Goal: Transaction & Acquisition: Subscribe to service/newsletter

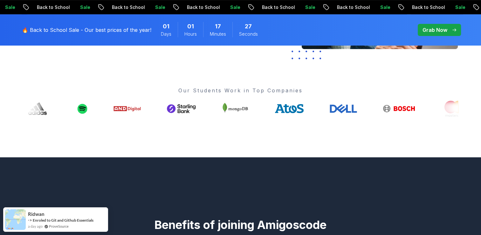
scroll to position [223, 0]
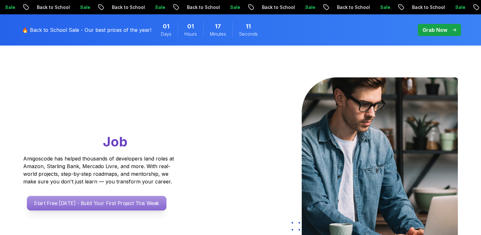
click at [77, 200] on p "Start Free [DATE] - Build Your First Project This Week" at bounding box center [97, 203] width 140 height 15
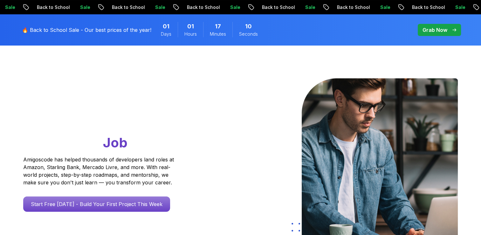
scroll to position [32, 0]
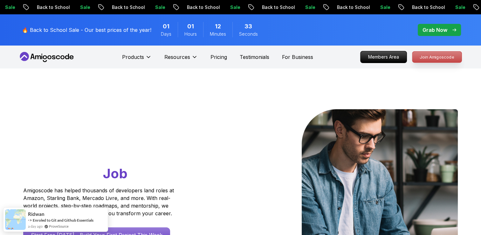
click at [426, 60] on p "Join Amigoscode" at bounding box center [436, 57] width 49 height 11
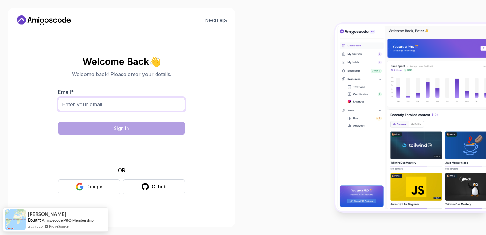
click at [96, 99] on input "Email *" at bounding box center [121, 104] width 127 height 13
type input "aya2002hachana@gmail.com"
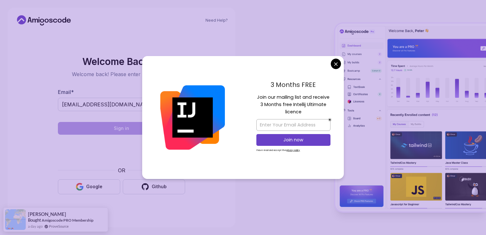
click at [337, 63] on body "Need Help? Welcome Back 👋 Welcome back! Please enter your details. Email * aya2…" at bounding box center [243, 117] width 486 height 235
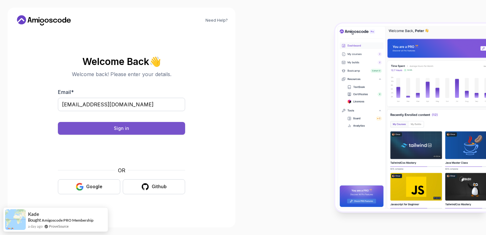
click at [115, 127] on div "Sign in" at bounding box center [121, 128] width 15 height 6
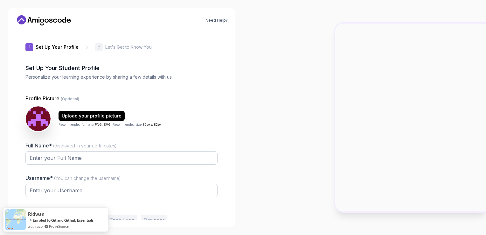
type input "luckyfoxf46b5"
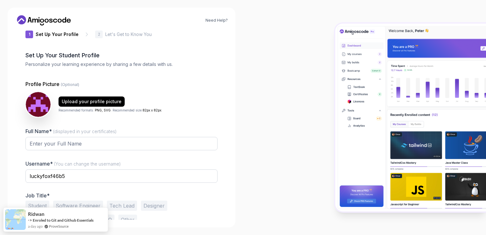
scroll to position [30, 0]
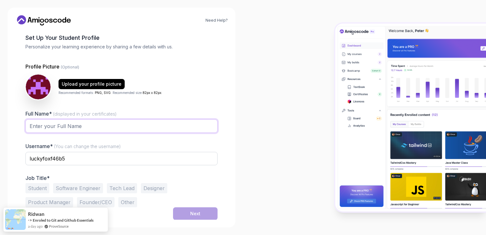
click at [106, 121] on input "Full Name* (displayed in your certificates)" at bounding box center [121, 125] width 192 height 13
type input "Aya Hachana"
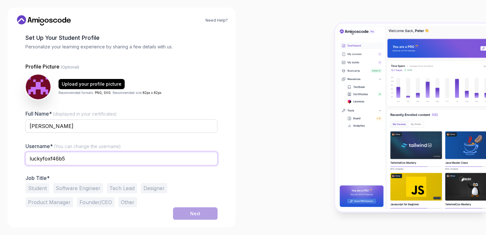
click at [65, 155] on input "luckyfoxf46b5" at bounding box center [121, 158] width 192 height 13
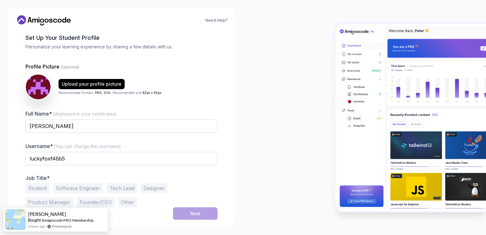
click at [47, 188] on button "Student" at bounding box center [37, 188] width 24 height 10
click at [213, 210] on button "Next" at bounding box center [195, 213] width 45 height 13
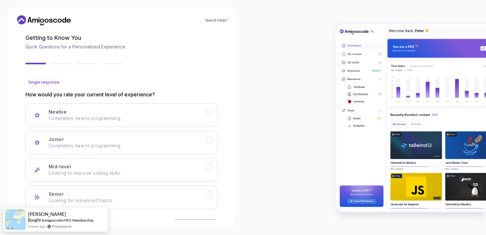
click at [202, 210] on div "Back Next" at bounding box center [121, 225] width 192 height 33
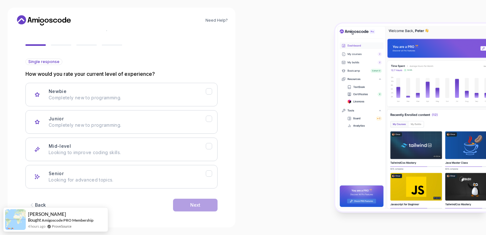
scroll to position [50, 0]
click at [125, 90] on div "Newbie Completely new to programming." at bounding box center [127, 93] width 157 height 13
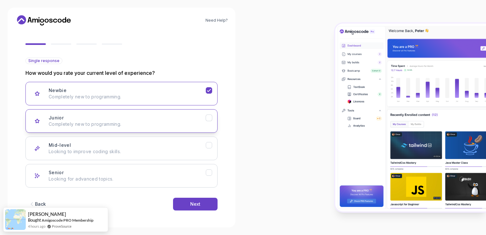
click at [151, 122] on p "Completely new to programming." at bounding box center [127, 124] width 157 height 6
click at [156, 142] on div "Mid-level Looking to improve coding skills." at bounding box center [127, 148] width 157 height 13
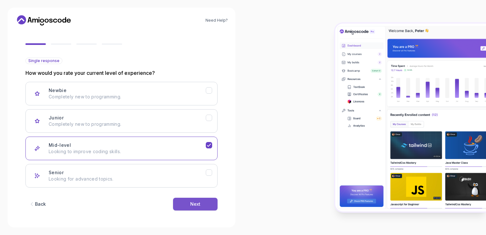
click at [187, 204] on button "Next" at bounding box center [195, 203] width 45 height 13
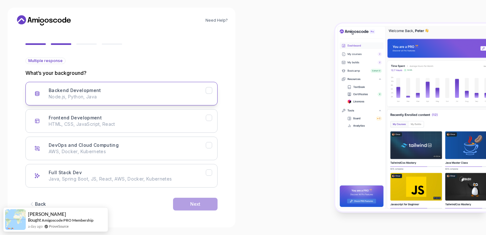
click at [122, 99] on p "Node.js, Python, Java" at bounding box center [127, 96] width 157 height 6
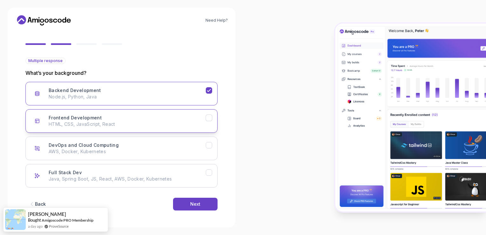
click at [108, 124] on p "HTML, CSS, JavaScript, React" at bounding box center [127, 124] width 157 height 6
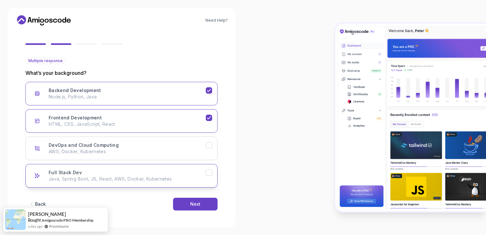
click at [145, 176] on p "Java, Spring Boot, JS, React, AWS, Docker, Kubernetes" at bounding box center [127, 178] width 157 height 6
click at [183, 180] on p "Java, Spring Boot, JS, React, AWS, Docker, Kubernetes" at bounding box center [127, 178] width 157 height 6
click at [186, 202] on button "Next" at bounding box center [195, 203] width 45 height 13
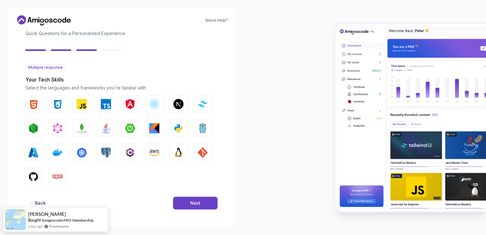
scroll to position [43, 0]
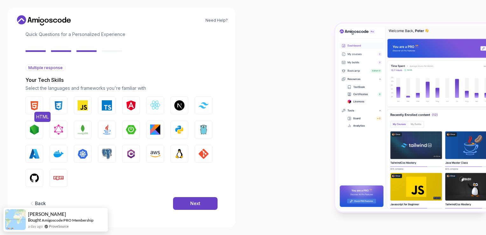
click at [42, 106] on button "HTML" at bounding box center [34, 105] width 18 height 18
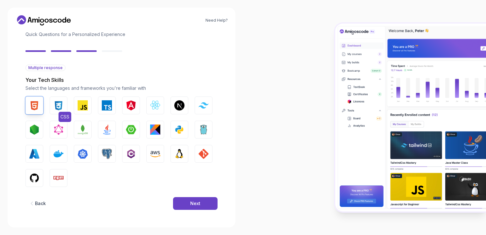
click at [58, 105] on img "button" at bounding box center [58, 105] width 10 height 10
click at [83, 104] on img "button" at bounding box center [83, 105] width 10 height 10
click at [109, 104] on img "button" at bounding box center [107, 105] width 10 height 10
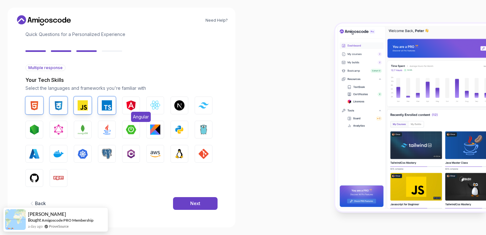
click at [137, 106] on button "Angular" at bounding box center [131, 105] width 18 height 18
click at [175, 128] on img "button" at bounding box center [179, 129] width 10 height 10
click at [99, 132] on button "Java" at bounding box center [107, 129] width 18 height 18
click at [83, 131] on img "button" at bounding box center [83, 129] width 10 height 10
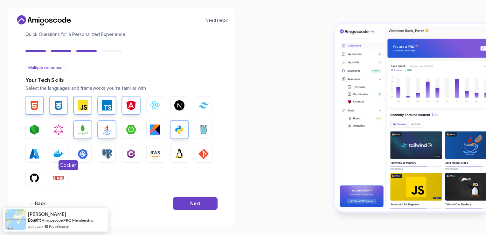
drag, startPoint x: 60, startPoint y: 149, endPoint x: 53, endPoint y: 148, distance: 7.2
click at [59, 149] on img "button" at bounding box center [58, 153] width 10 height 10
click at [39, 174] on img "button" at bounding box center [34, 178] width 10 height 10
click at [114, 157] on button "PostgreSQL" at bounding box center [107, 154] width 18 height 18
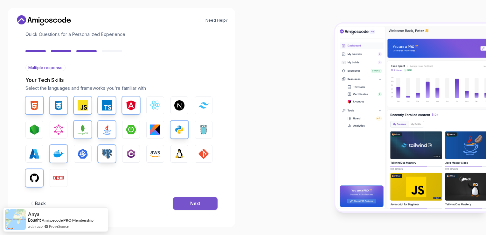
click at [187, 201] on button "Next" at bounding box center [195, 203] width 45 height 13
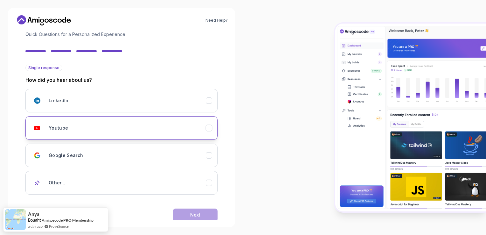
drag, startPoint x: 78, startPoint y: 138, endPoint x: 74, endPoint y: 138, distance: 3.5
click at [76, 138] on button "Youtube" at bounding box center [121, 128] width 192 height 24
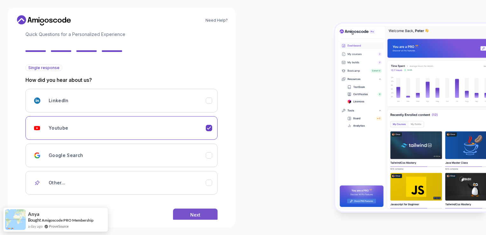
click at [188, 210] on button "Next" at bounding box center [195, 214] width 45 height 13
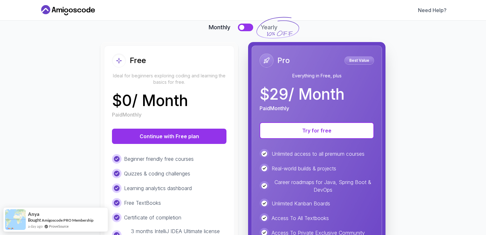
scroll to position [64, 0]
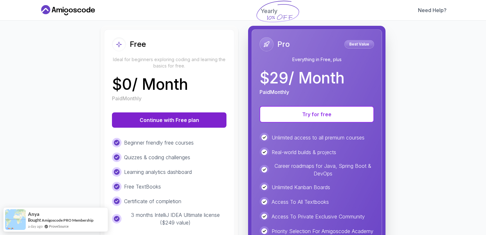
click at [191, 121] on button "Continue with Free plan" at bounding box center [169, 119] width 114 height 15
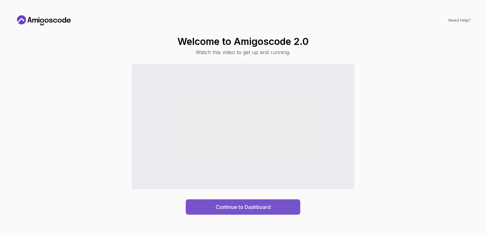
click at [224, 211] on button "Continue to Dashboard" at bounding box center [243, 206] width 114 height 15
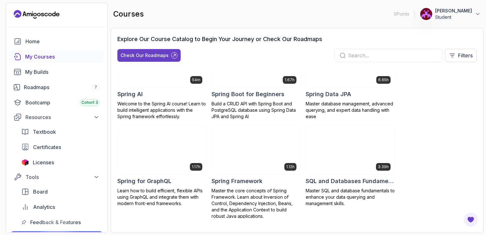
scroll to position [1113, 0]
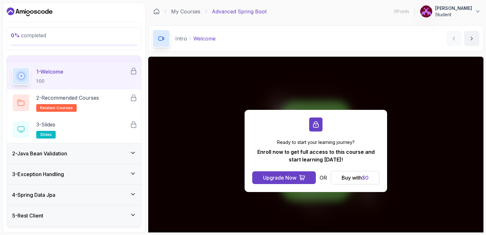
scroll to position [32, 0]
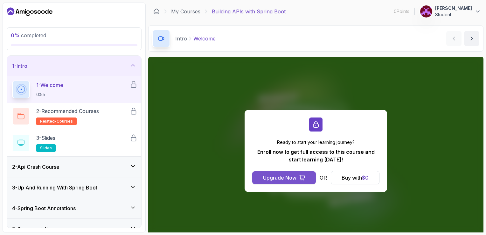
click at [297, 177] on button "Upgrade Now" at bounding box center [284, 177] width 64 height 13
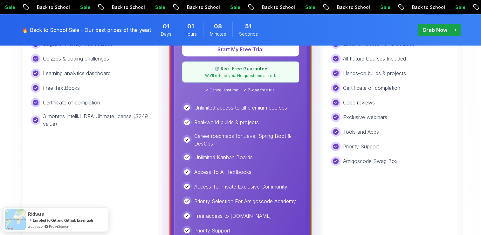
scroll to position [223, 0]
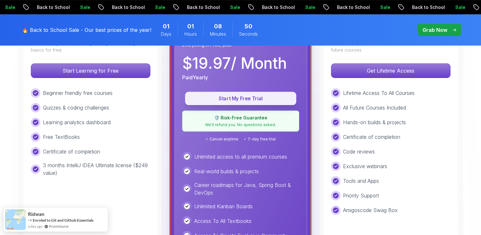
click at [256, 95] on p "Start My Free Trial" at bounding box center [240, 98] width 97 height 7
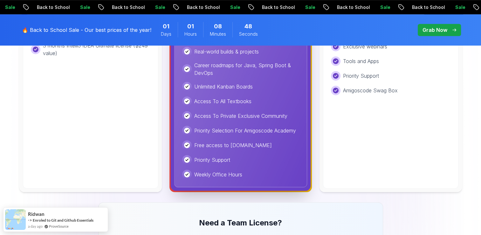
scroll to position [350, 0]
